Goal: Download file/media

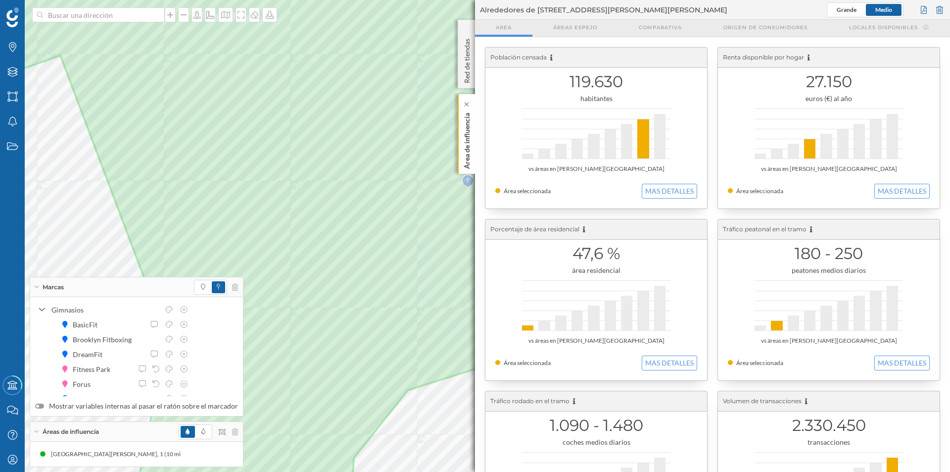
click at [250, 17] on p "Área de influencia" at bounding box center [467, 139] width 10 height 60
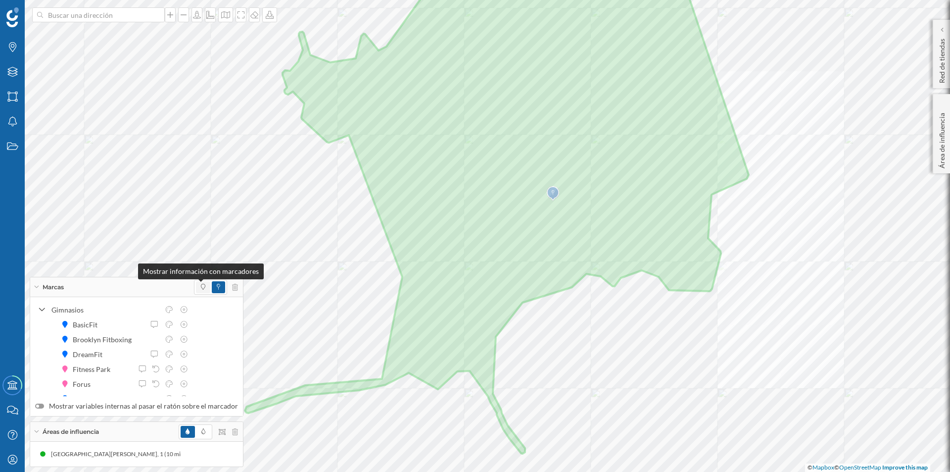
click at [201, 17] on icon at bounding box center [203, 287] width 4 height 6
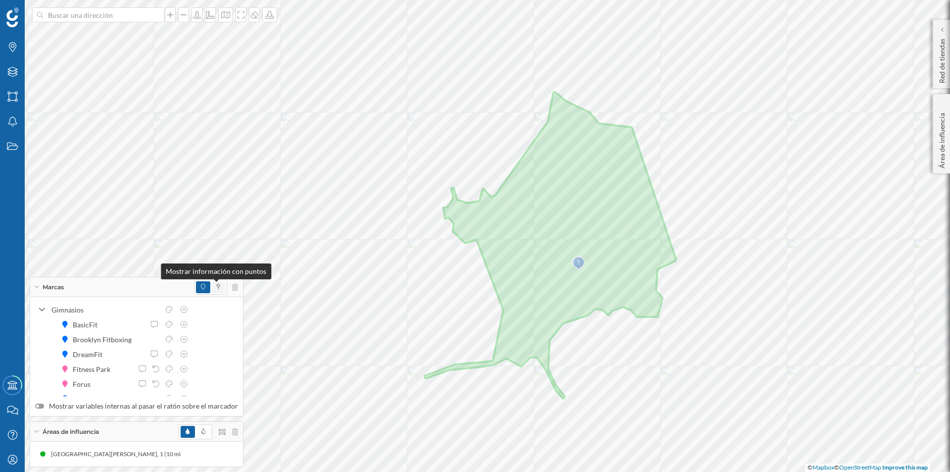
click at [217, 17] on icon at bounding box center [218, 287] width 3 height 6
click at [201, 17] on icon at bounding box center [203, 287] width 4 height 6
click at [196, 17] on span at bounding box center [203, 432] width 14 height 12
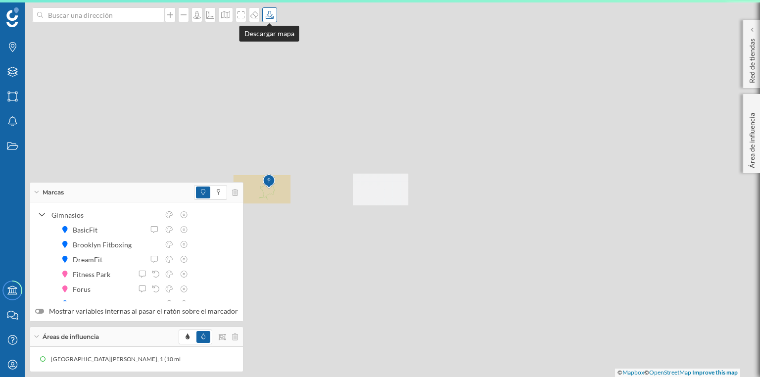
click at [250, 14] on icon at bounding box center [270, 15] width 10 height 8
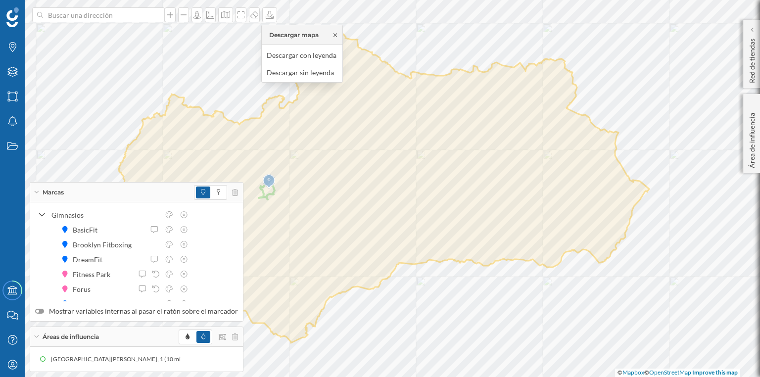
click at [250, 17] on icon at bounding box center [335, 34] width 3 height 3
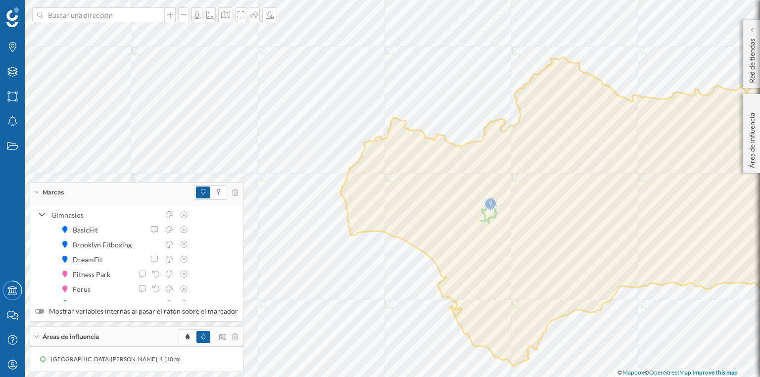
click at [48, 17] on span "Áreas de influencia" at bounding box center [71, 337] width 56 height 9
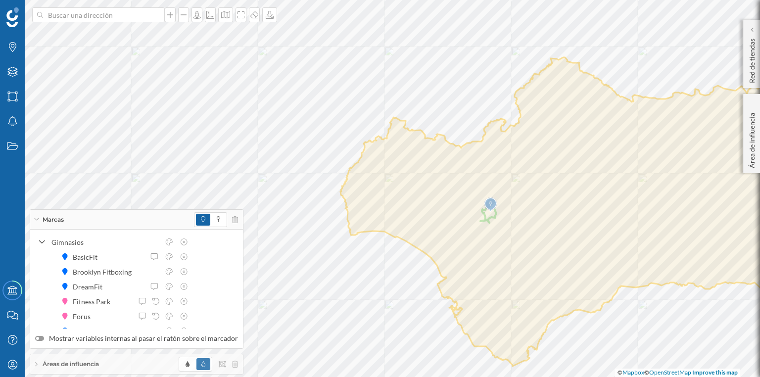
click at [58, 17] on span "Áreas de influencia" at bounding box center [71, 364] width 56 height 9
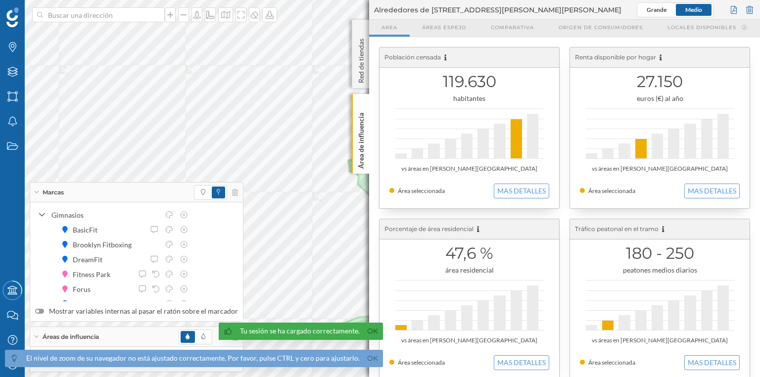
click at [362, 147] on p "Área de influencia" at bounding box center [361, 139] width 10 height 60
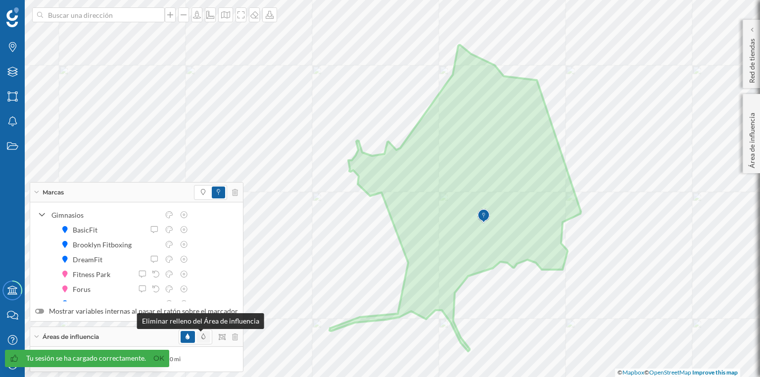
click at [201, 338] on icon at bounding box center [203, 337] width 4 height 6
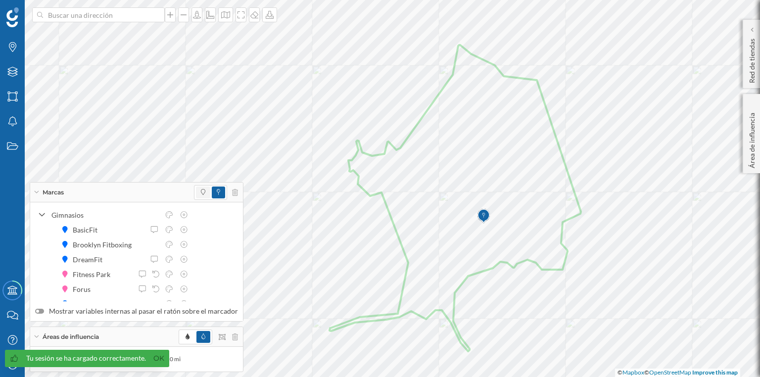
click at [201, 193] on icon at bounding box center [203, 192] width 4 height 6
click at [271, 15] on icon at bounding box center [270, 15] width 10 height 8
click at [299, 73] on div "Descargar sin leyenda" at bounding box center [302, 72] width 70 height 10
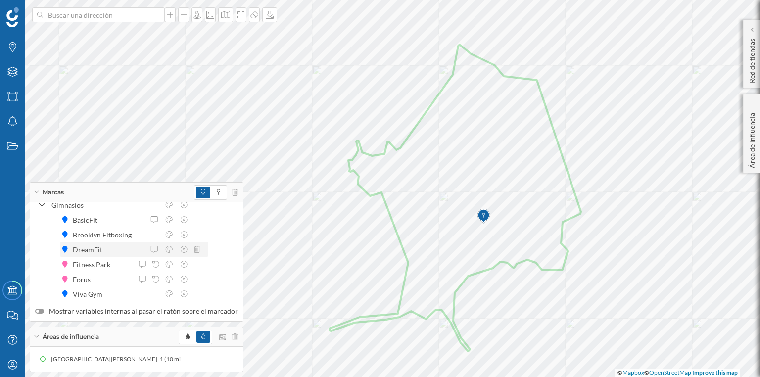
scroll to position [17, 0]
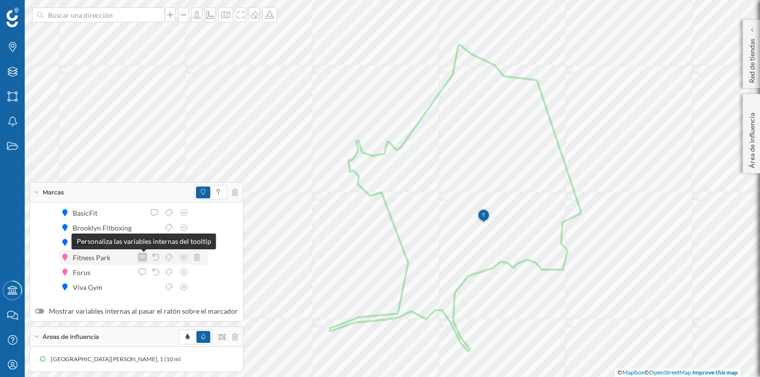
click at [145, 257] on icon at bounding box center [142, 257] width 7 height 7
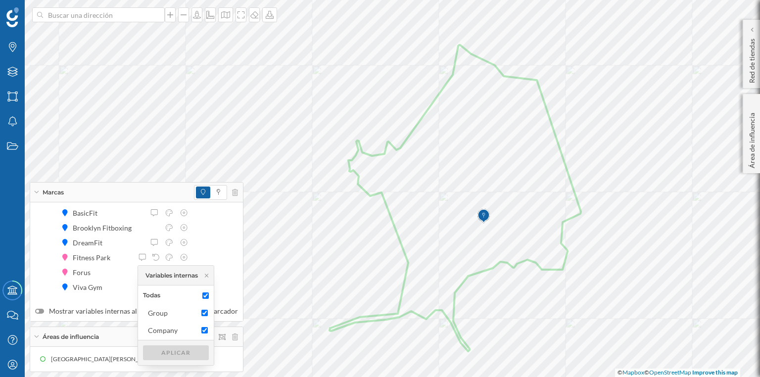
click at [206, 296] on input "Todas" at bounding box center [205, 295] width 6 height 6
checkbox input "false"
click at [189, 354] on div "Aplicar" at bounding box center [176, 352] width 66 height 15
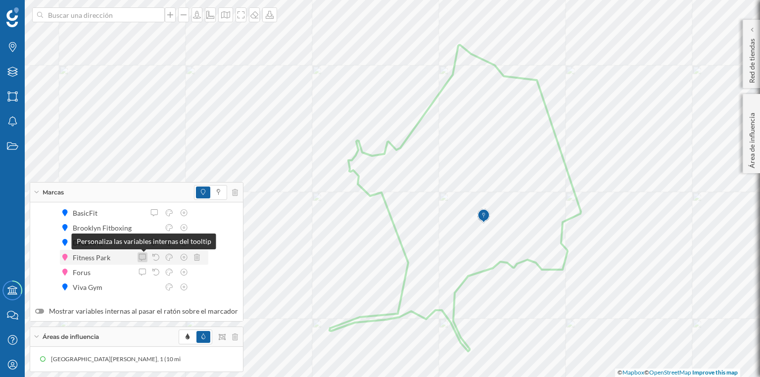
click at [142, 259] on icon at bounding box center [142, 257] width 9 height 7
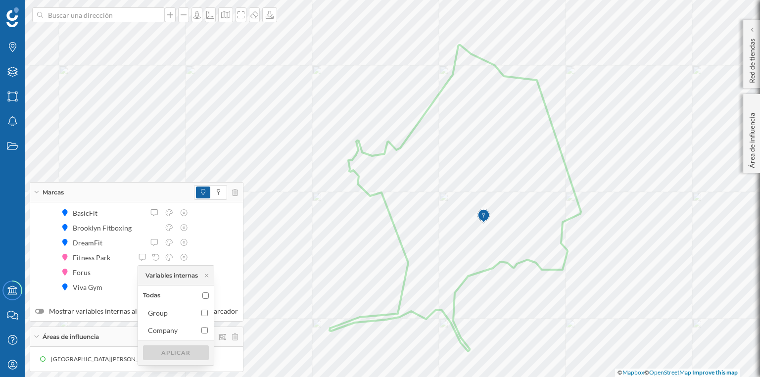
click at [206, 293] on input "Todas" at bounding box center [205, 295] width 6 height 6
checkbox input "true"
click at [186, 350] on div "Aplicar" at bounding box center [176, 352] width 66 height 15
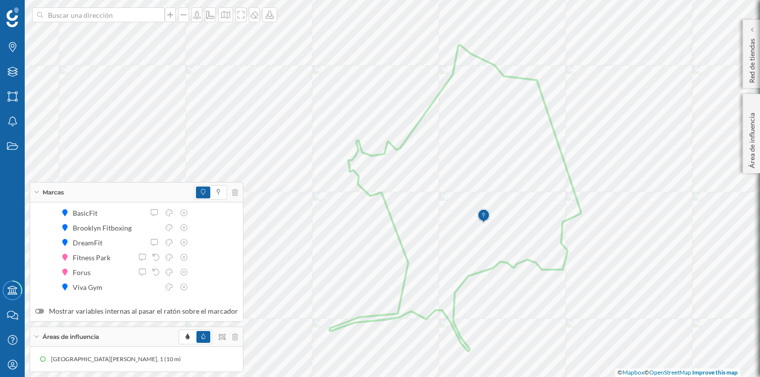
click at [40, 313] on div at bounding box center [39, 311] width 9 height 5
click at [0, 0] on input "Mostrar variables internas al pasar el ratón sobre el marcador" at bounding box center [0, 0] width 0 height 0
click at [40, 313] on div at bounding box center [39, 311] width 9 height 5
click at [0, 0] on input "Mostrar variables internas al pasar el ratón sobre el marcador" at bounding box center [0, 0] width 0 height 0
click at [34, 189] on div "Marcas" at bounding box center [136, 193] width 213 height 20
